Goal: Task Accomplishment & Management: Manage account settings

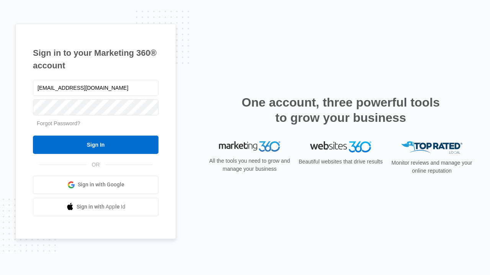
type input "[EMAIL_ADDRESS][DOMAIN_NAME]"
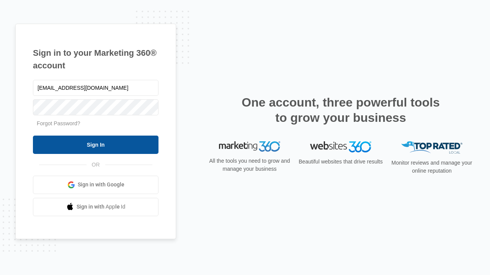
click at [96, 145] on input "Sign In" at bounding box center [95, 145] width 125 height 18
